Goal: Check status: Check status

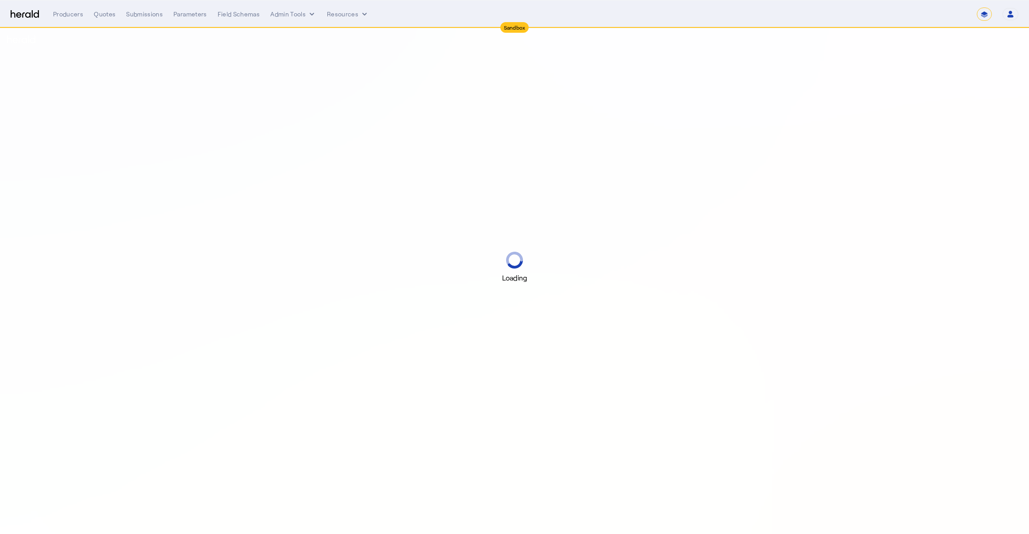
select select "*******"
select select "pfm_2v8p_herald_api"
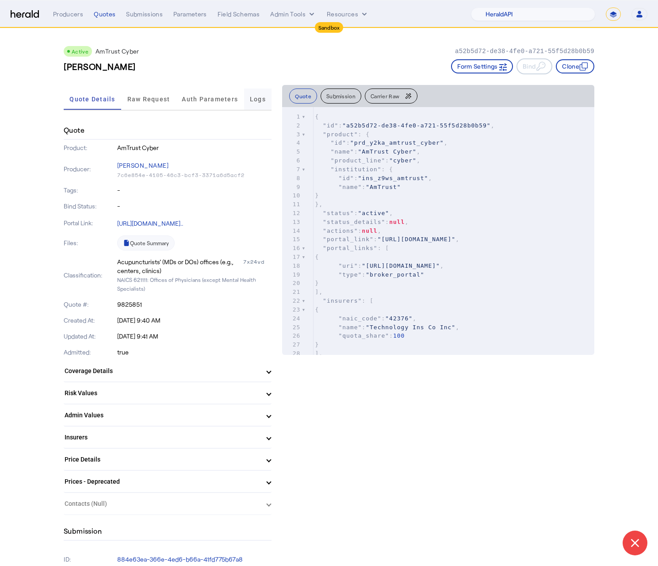
click at [260, 97] on span "Logs" at bounding box center [258, 99] width 16 height 6
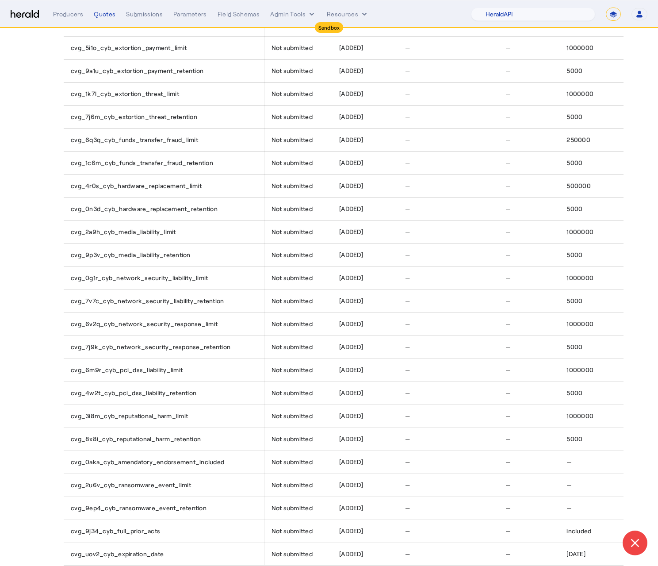
scroll to position [223, 0]
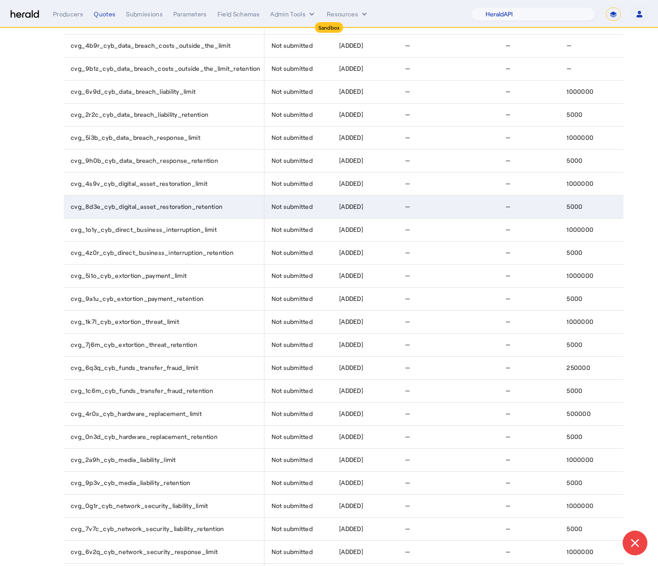
drag, startPoint x: 438, startPoint y: 177, endPoint x: 449, endPoint y: 168, distance: 14.2
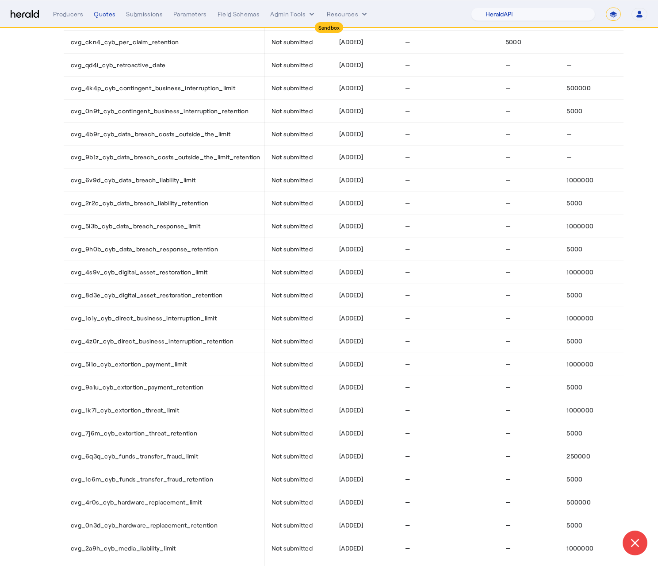
scroll to position [0, 0]
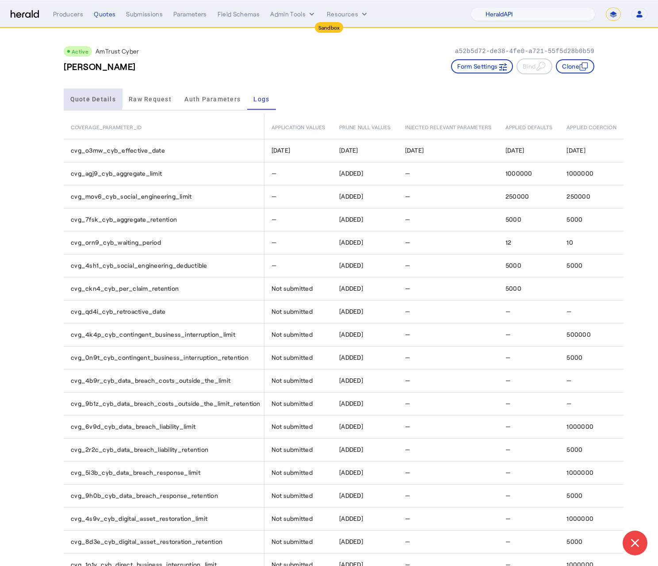
click at [80, 96] on span "Quote Details" at bounding box center [93, 99] width 46 height 6
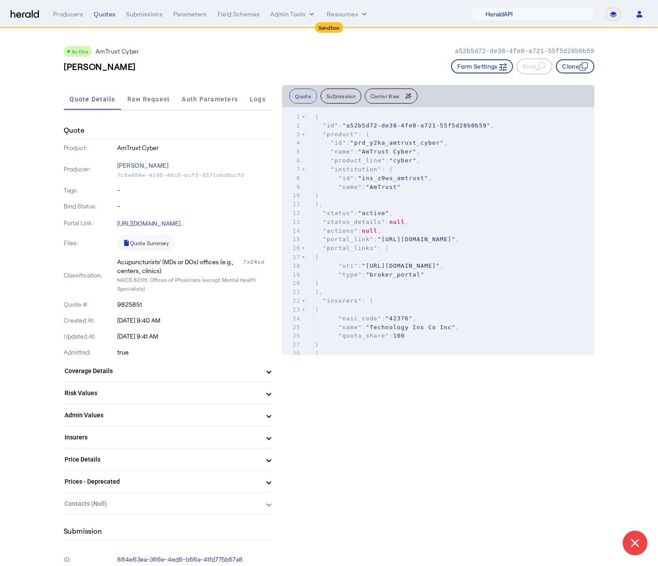
click at [266, 100] on div "Logs" at bounding box center [258, 98] width 28 height 21
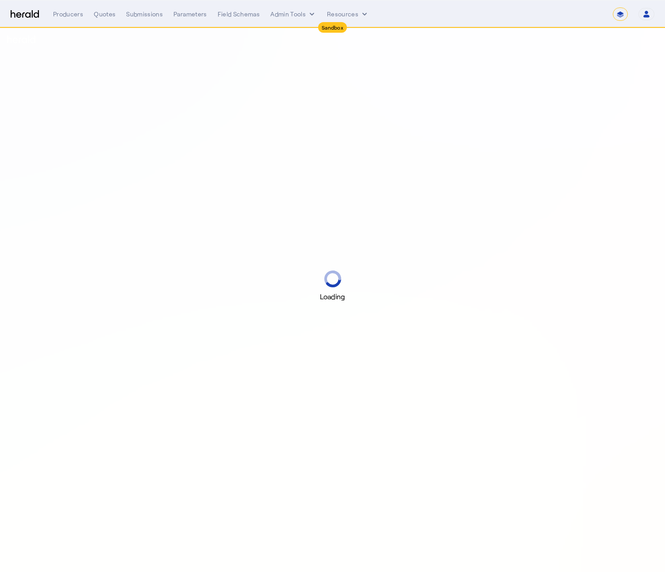
select select "*******"
select select "pfm_2v8p_herald_api"
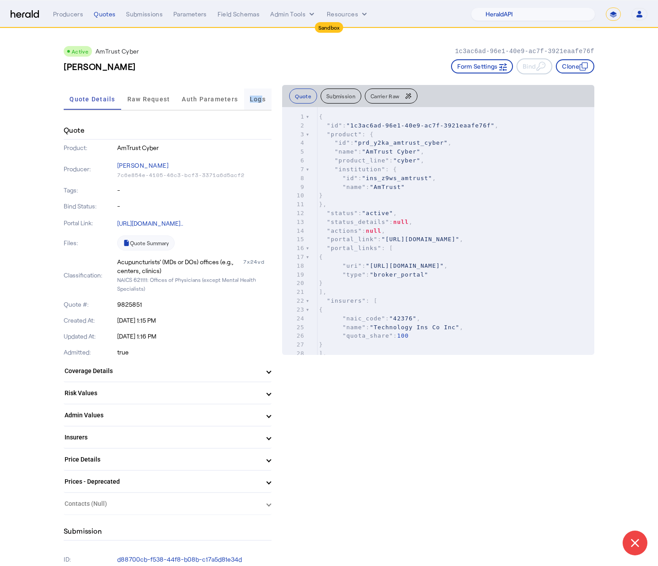
click at [261, 96] on span "Logs" at bounding box center [258, 99] width 16 height 6
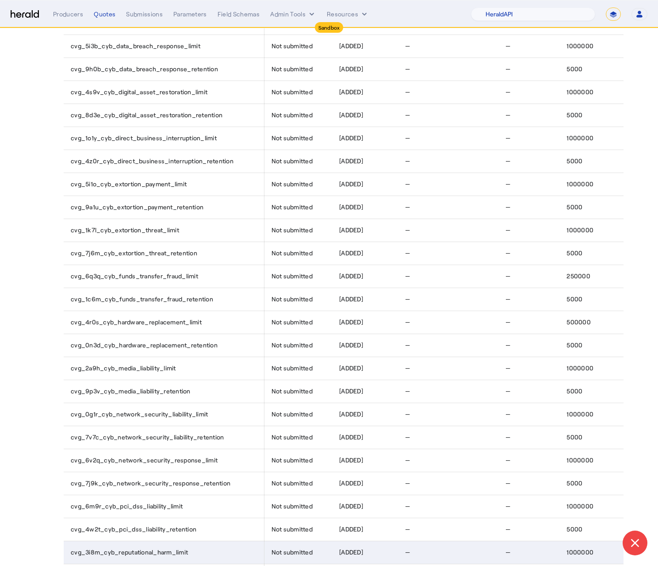
scroll to position [563, 7]
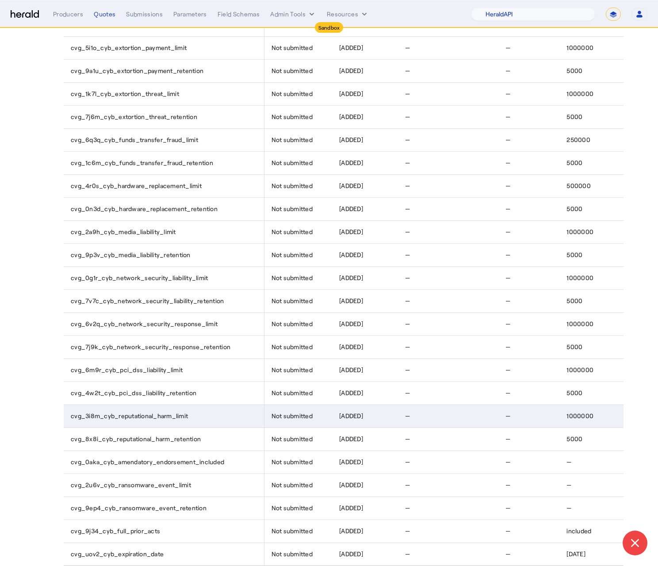
drag, startPoint x: 151, startPoint y: 413, endPoint x: 157, endPoint y: 410, distance: 6.8
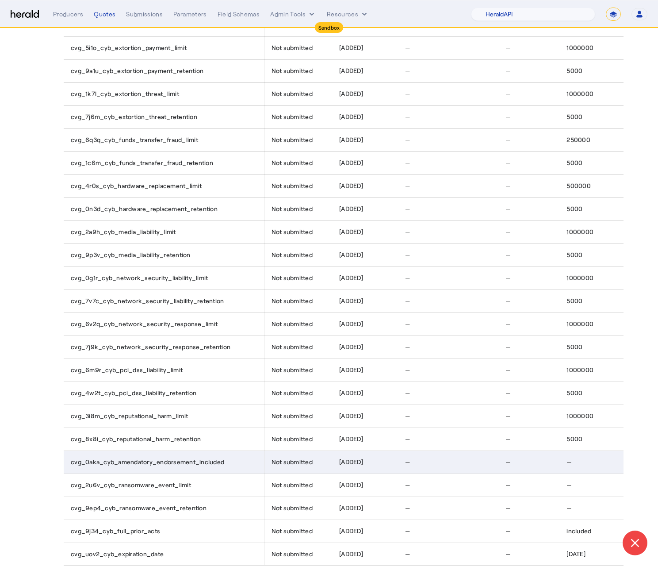
drag, startPoint x: 291, startPoint y: 463, endPoint x: 286, endPoint y: 455, distance: 9.6
click at [291, 462] on span "Not submitted" at bounding box center [292, 461] width 41 height 9
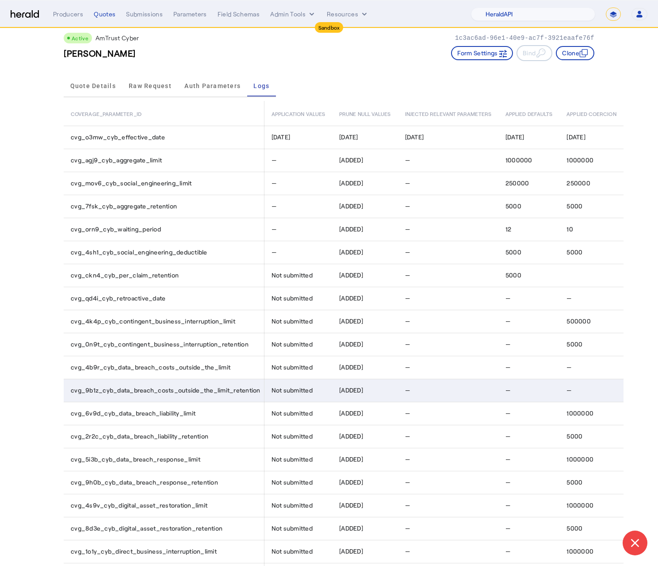
scroll to position [0, 7]
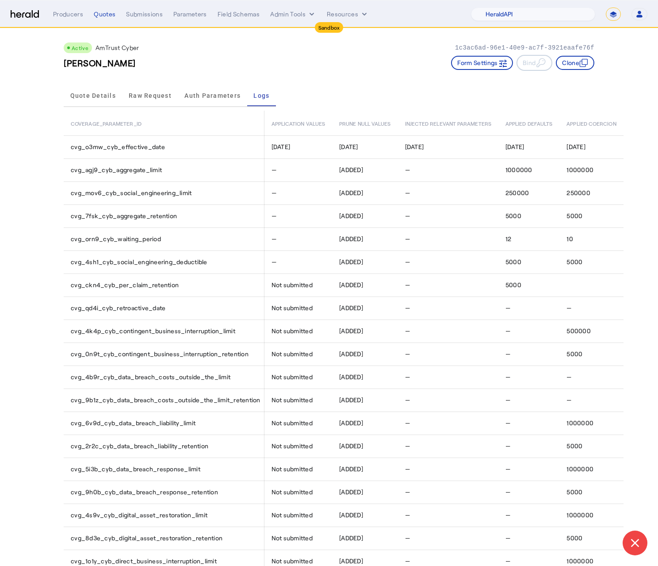
drag, startPoint x: 200, startPoint y: 387, endPoint x: 234, endPoint y: 394, distance: 34.6
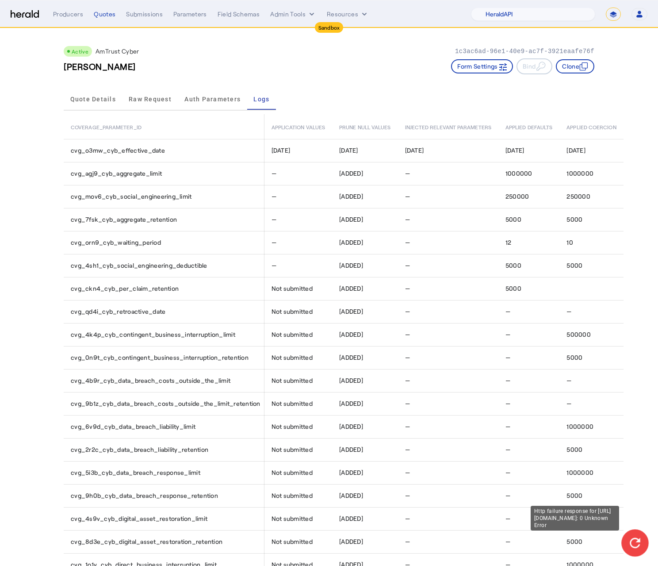
click at [641, 544] on div at bounding box center [634, 542] width 15 height 15
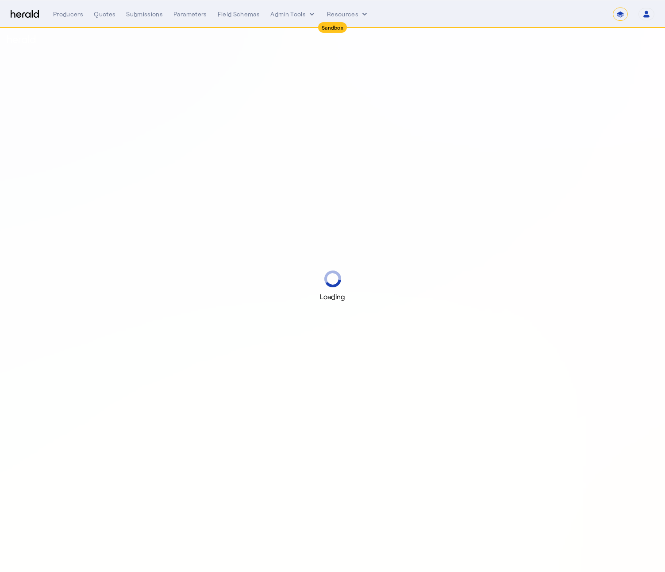
select select "*******"
select select "pfm_2v8p_herald_api"
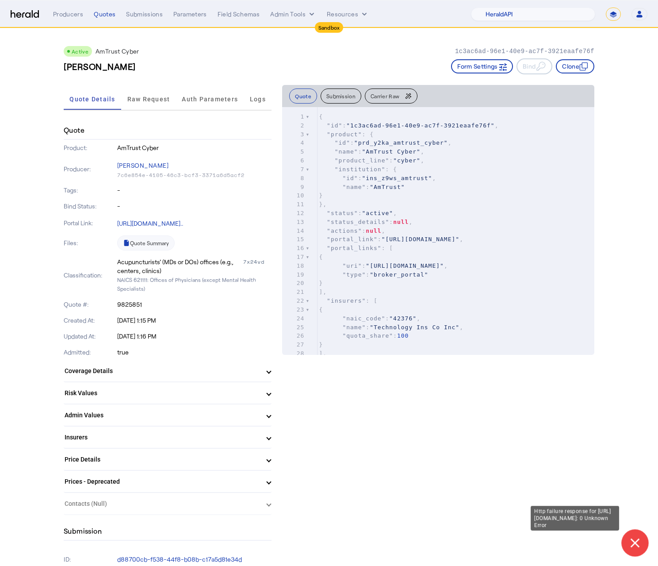
click at [643, 548] on button at bounding box center [634, 542] width 27 height 27
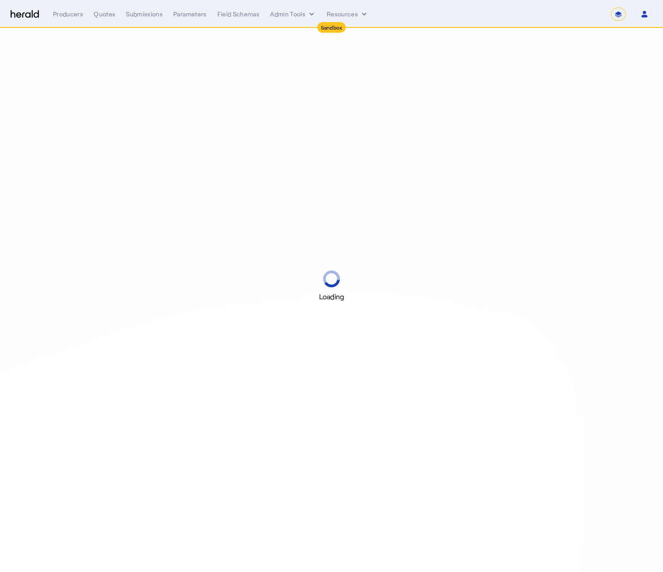
select select "*******"
select select "pfm_2v8p_herald_api"
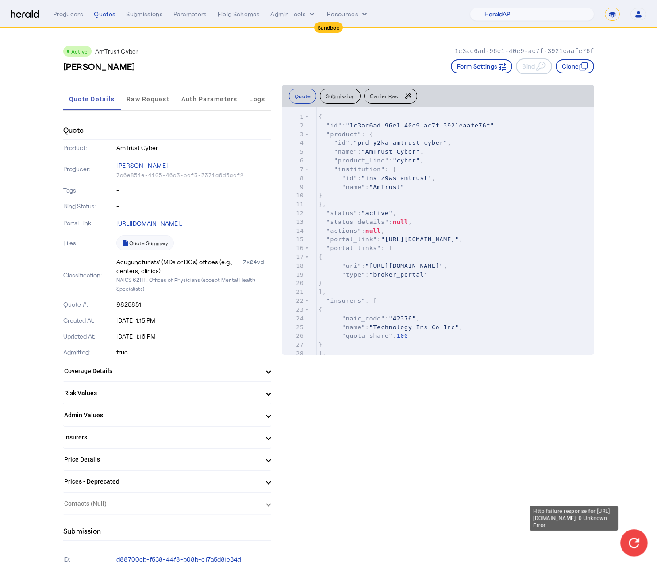
click at [633, 544] on icon at bounding box center [633, 542] width 9 height 9
click at [639, 546] on icon at bounding box center [633, 542] width 15 height 15
click at [640, 11] on button "Open user menu" at bounding box center [638, 14] width 16 height 12
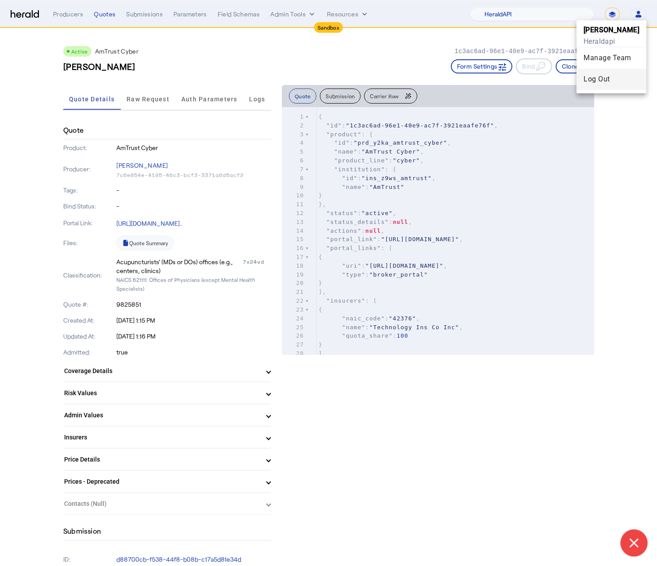
click at [617, 80] on div "Log Out" at bounding box center [611, 79] width 56 height 11
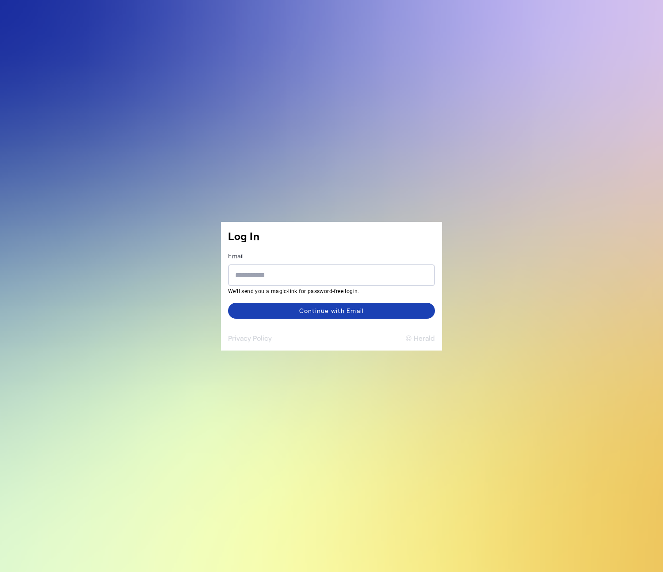
click at [418, 333] on button "© Herald" at bounding box center [421, 338] width 30 height 11
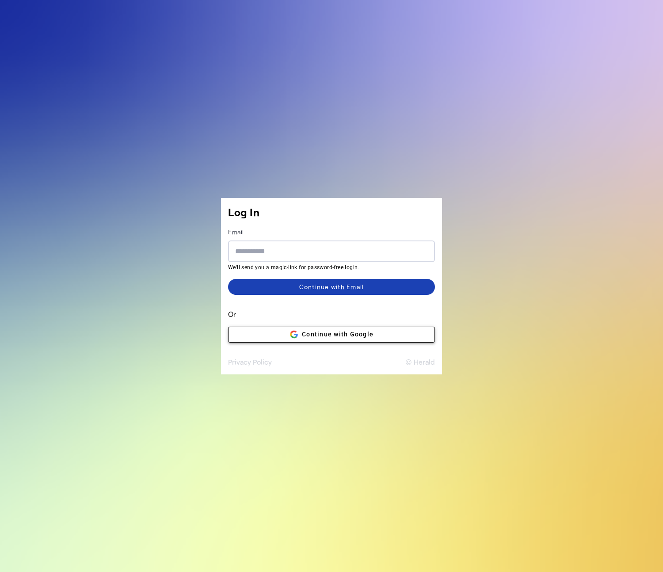
click at [406, 334] on span at bounding box center [332, 334] width 206 height 21
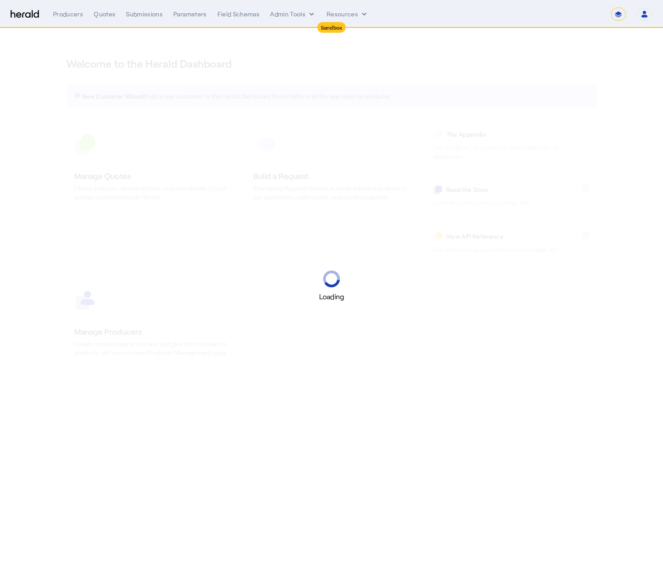
select select "*******"
select select "pfm_2v8p_herald_api"
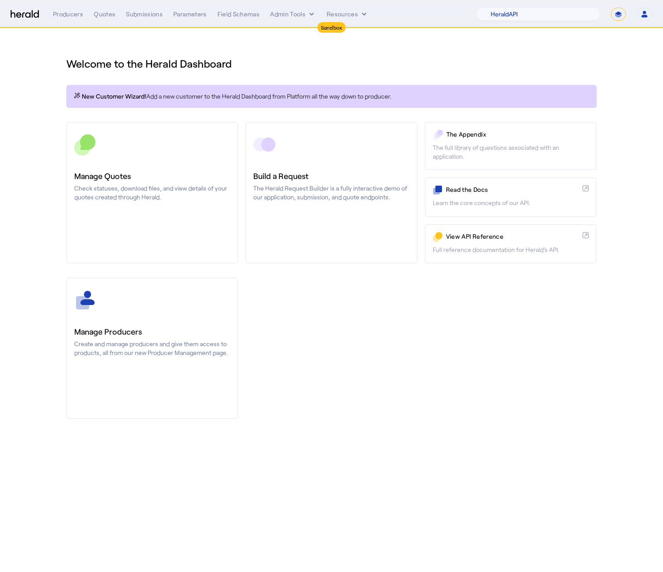
click at [115, 5] on nav "Sandbox Menu Producers Quotes Submissions Parameters Field Schemas Admin Tools …" at bounding box center [331, 13] width 663 height 27
click at [107, 20] on div "Producers Quotes Submissions Parameters Field Schemas Admin Tools Resources 1Fo…" at bounding box center [353, 14] width 600 height 13
click at [111, 11] on div "Quotes" at bounding box center [105, 14] width 22 height 9
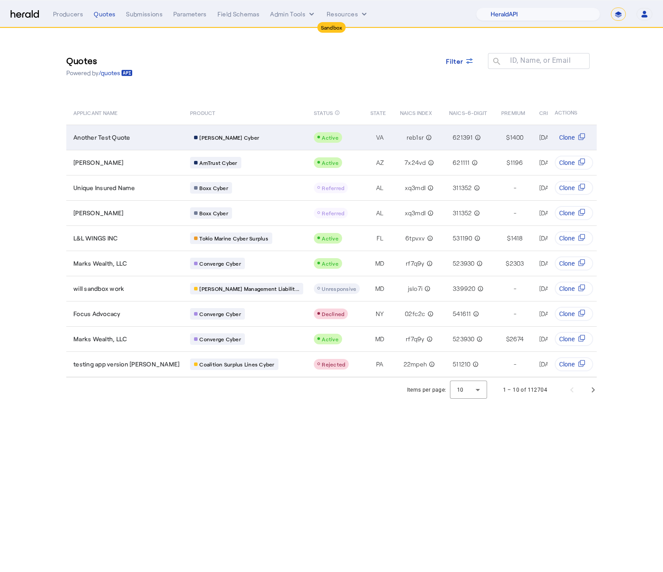
click at [125, 139] on span "Another Test Quote" at bounding box center [101, 137] width 57 height 9
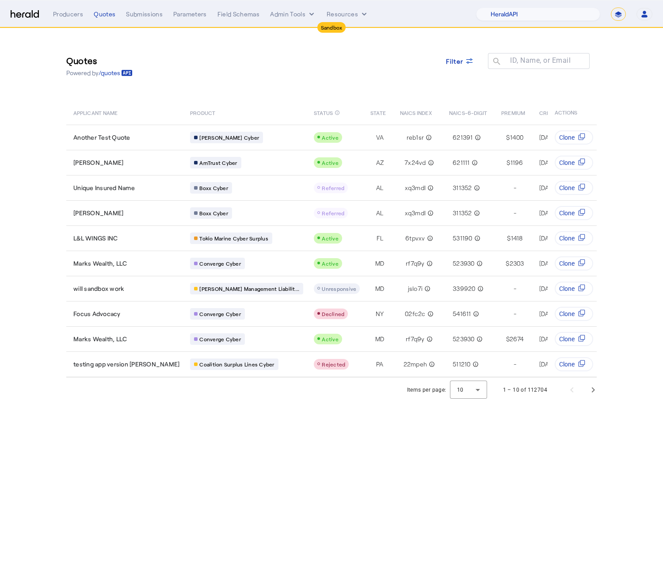
drag, startPoint x: 284, startPoint y: 431, endPoint x: 265, endPoint y: 411, distance: 28.2
click at [276, 423] on body "Sandbox Menu Producers Quotes Submissions Parameters Field Schemas Admin Tools …" at bounding box center [331, 286] width 663 height 572
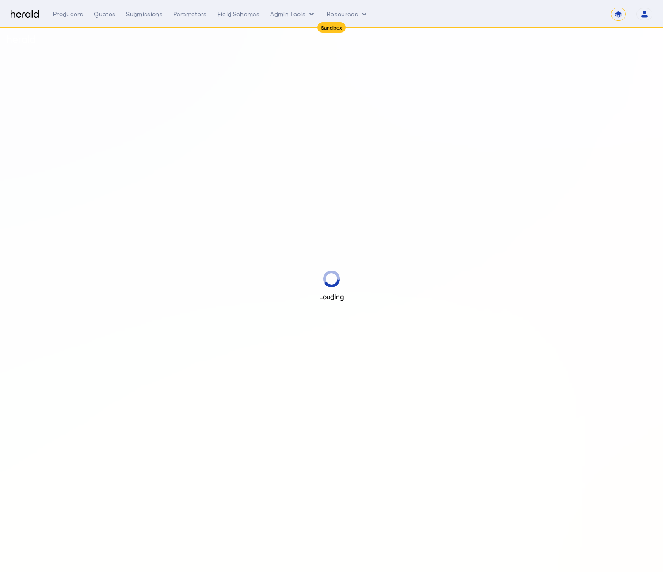
select select "*******"
select select "pfm_2v8p_herald_api"
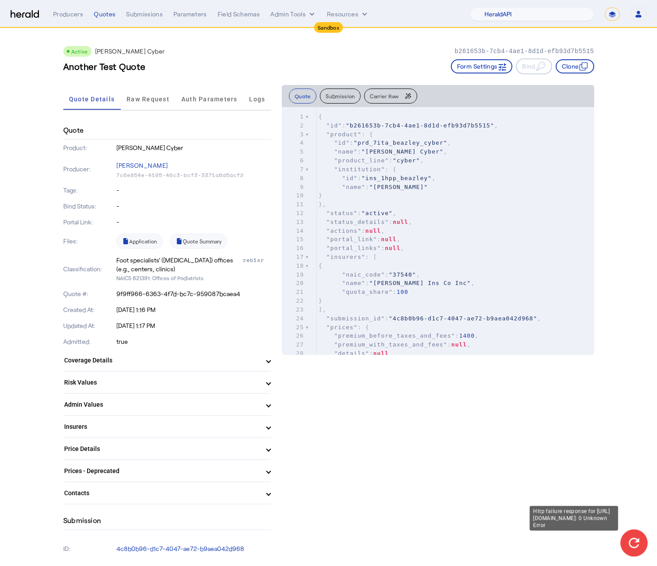
click at [639, 548] on icon at bounding box center [633, 542] width 15 height 15
drag, startPoint x: 490, startPoint y: 451, endPoint x: 485, endPoint y: 457, distance: 8.2
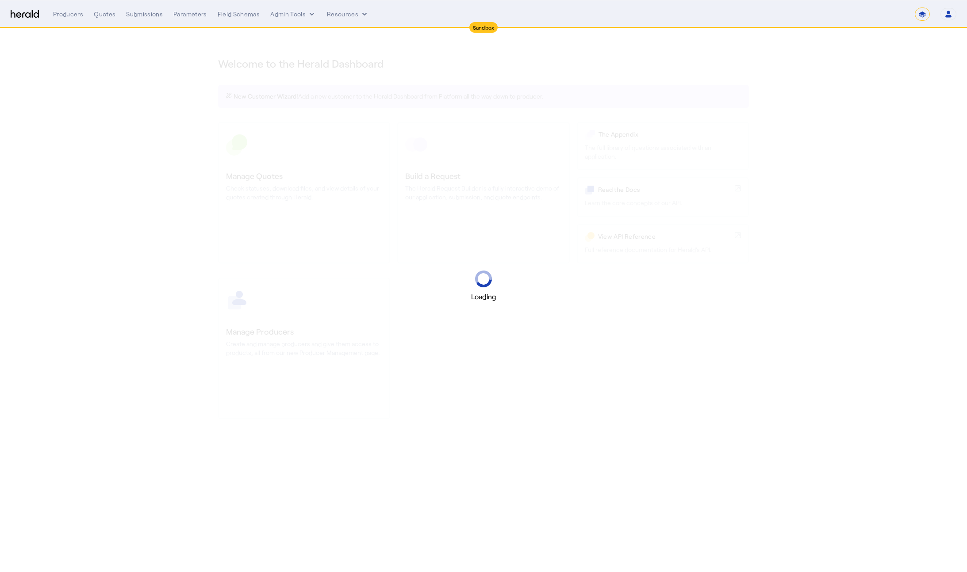
select select "*******"
select select "pfm_2v8p_herald_api"
click at [298, 9] on div "Producers Quotes Submissions Parameters Field Schemas Admin Tools Resources 1Fo…" at bounding box center [504, 14] width 903 height 13
click at [296, 20] on div "Producers Quotes Submissions Parameters Field Schemas Admin Tools Resources 1Fo…" at bounding box center [504, 14] width 903 height 13
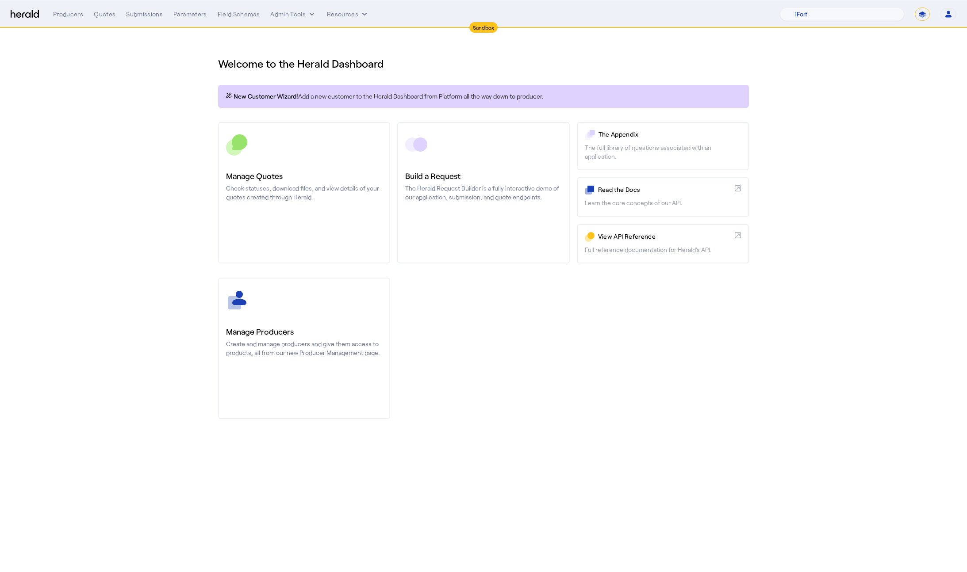
click at [102, 19] on div "Producers Quotes Submissions Parameters Field Schemas Admin Tools Resources 1Fo…" at bounding box center [504, 14] width 903 height 13
click at [109, 12] on div "Quotes" at bounding box center [105, 14] width 22 height 9
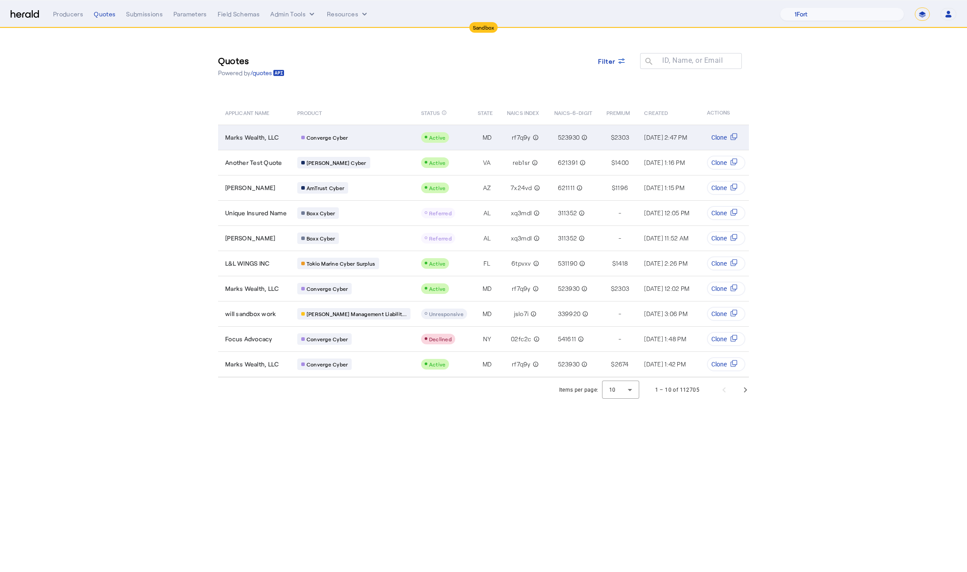
click at [244, 137] on span "Marks Wealth, LLC" at bounding box center [252, 137] width 54 height 9
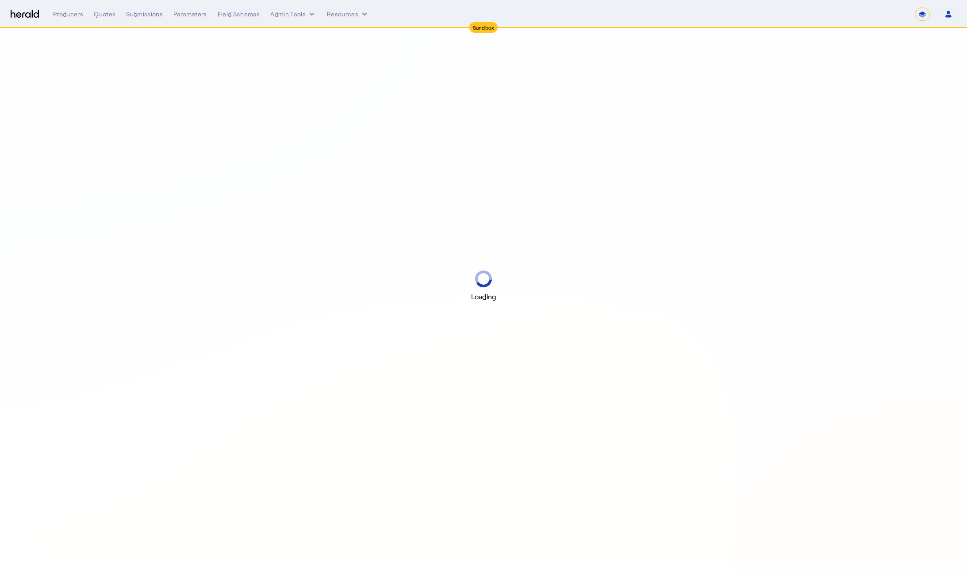
select select "*******"
select select "pfm_2v8p_herald_api"
